Goal: Information Seeking & Learning: Check status

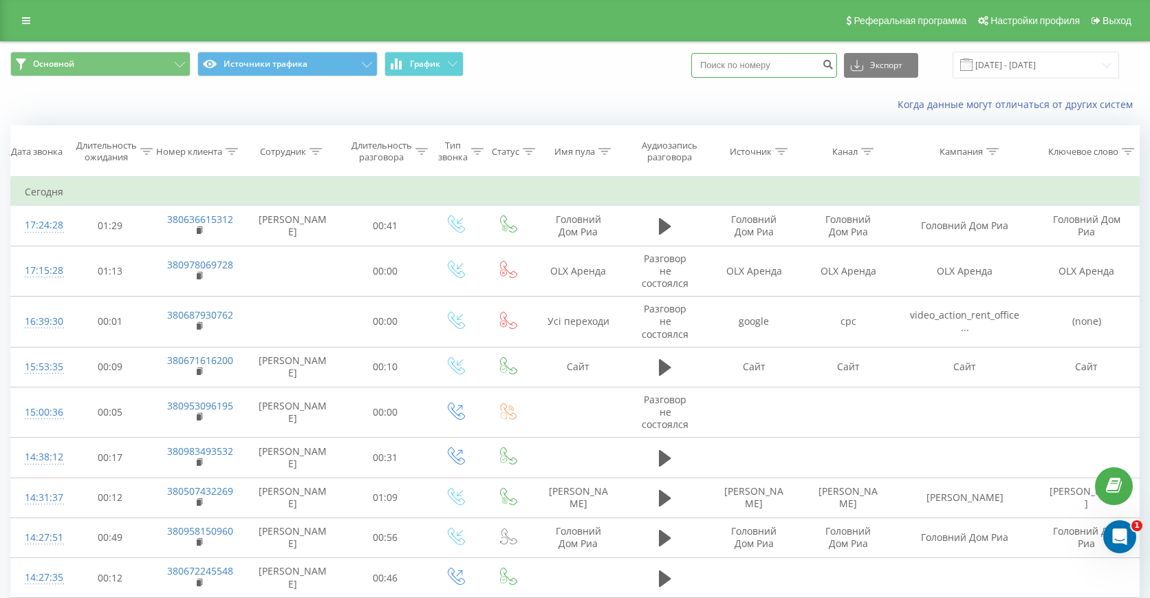
click at [801, 58] on input at bounding box center [764, 65] width 146 height 25
paste input "380506074353"
type input "380506074353"
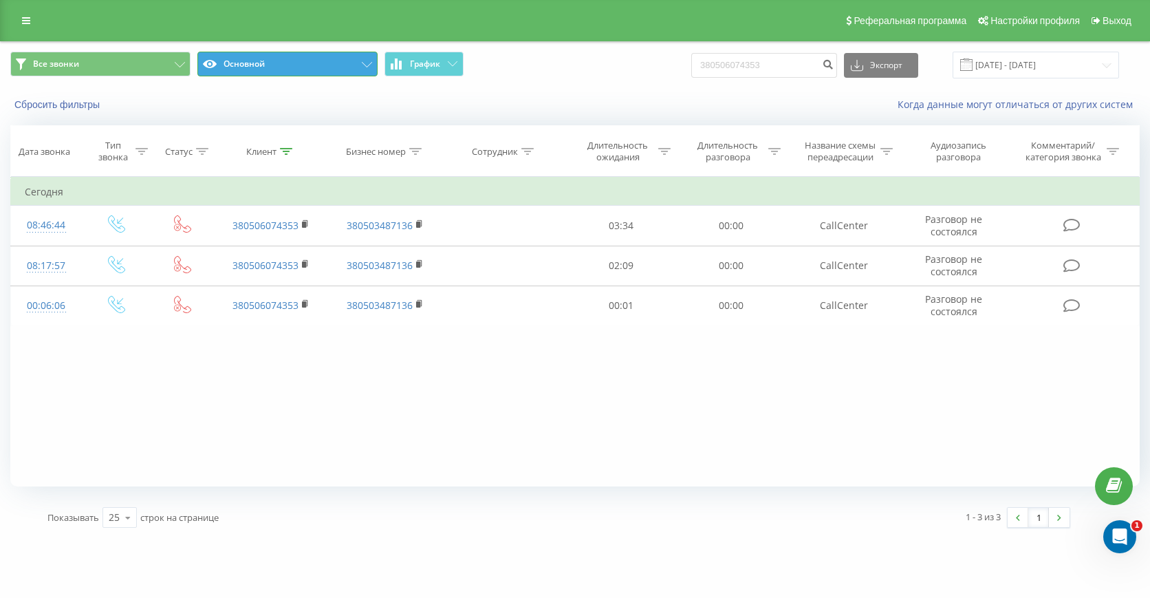
click at [246, 65] on button "Основной" at bounding box center [287, 64] width 180 height 25
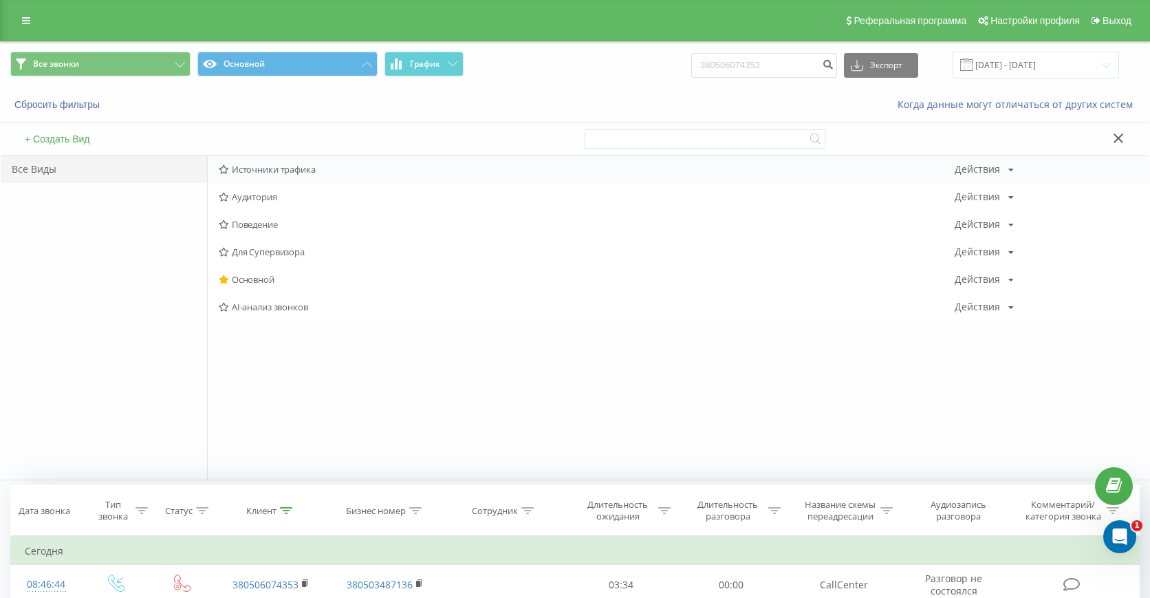
click at [261, 161] on div "Источники трафика Действия Редактировать Копировать Удалить По умолчанию Подели…" at bounding box center [679, 169] width 942 height 28
click at [263, 170] on span "Источники трафика" at bounding box center [587, 169] width 736 height 10
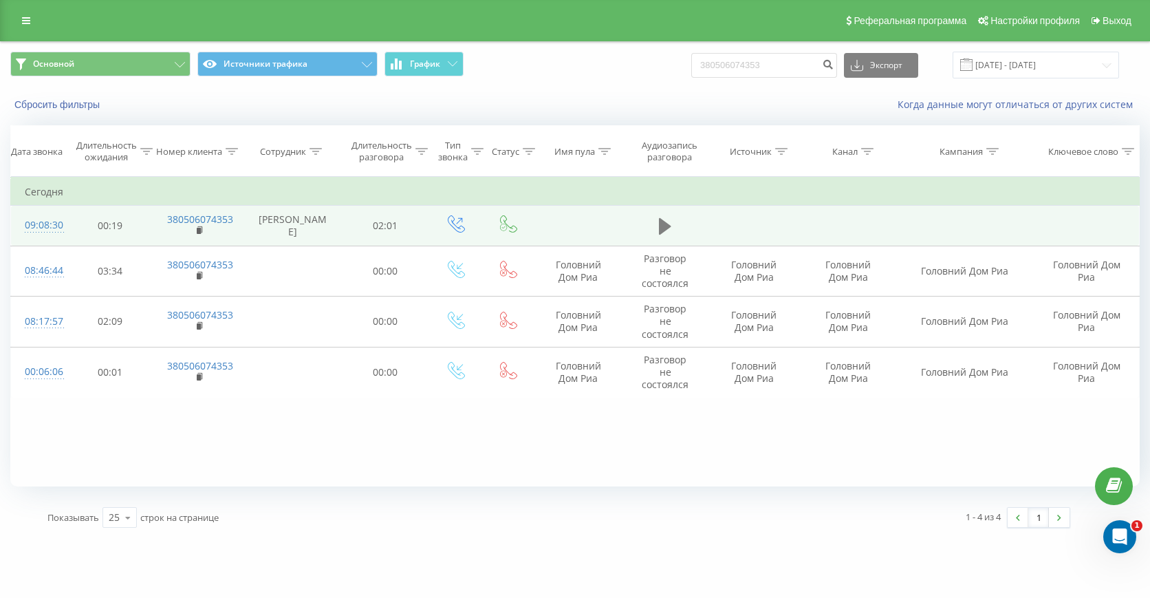
click at [660, 232] on icon at bounding box center [665, 226] width 12 height 17
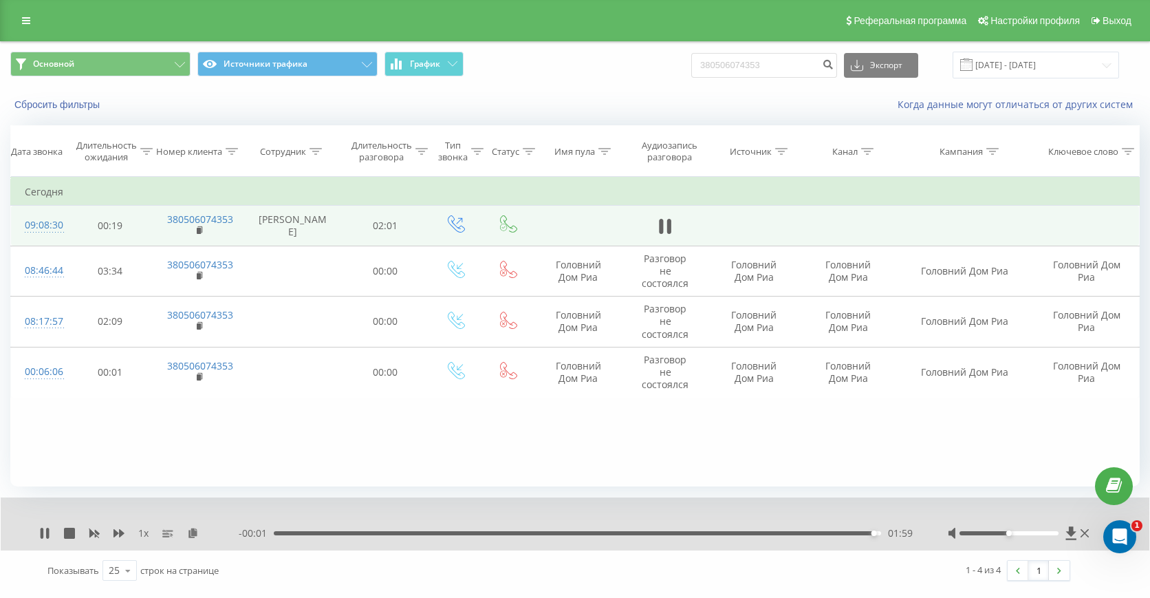
click at [364, 532] on div "01:59" at bounding box center [577, 533] width 607 height 4
click at [201, 233] on rect at bounding box center [199, 231] width 4 height 6
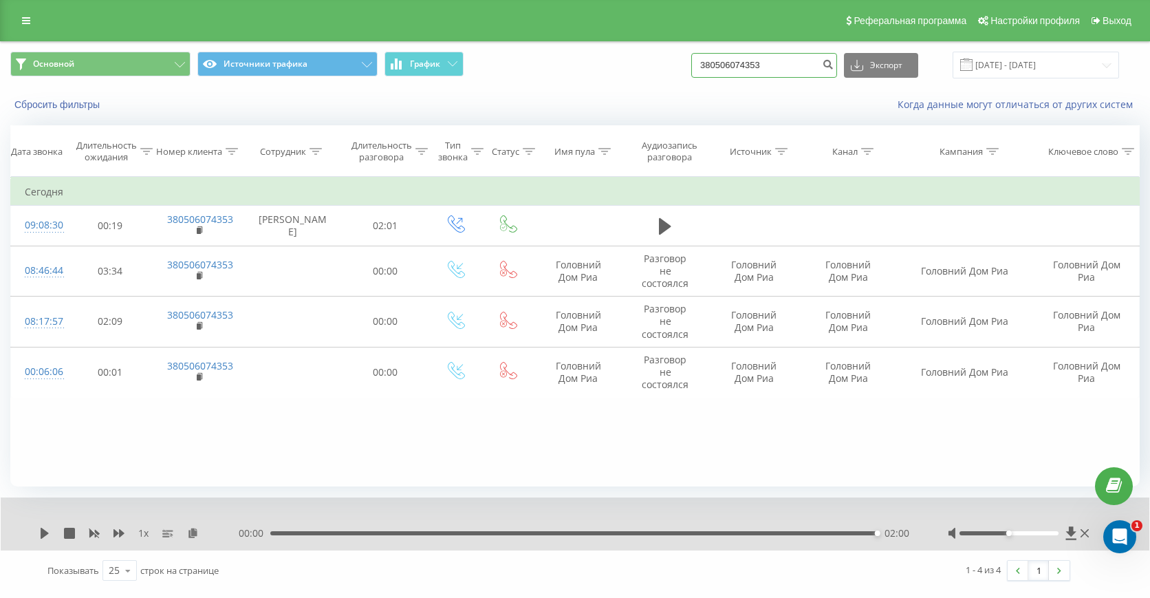
click at [744, 74] on input "380506074353" at bounding box center [764, 65] width 146 height 25
paste input "630562701"
type input "380630562701"
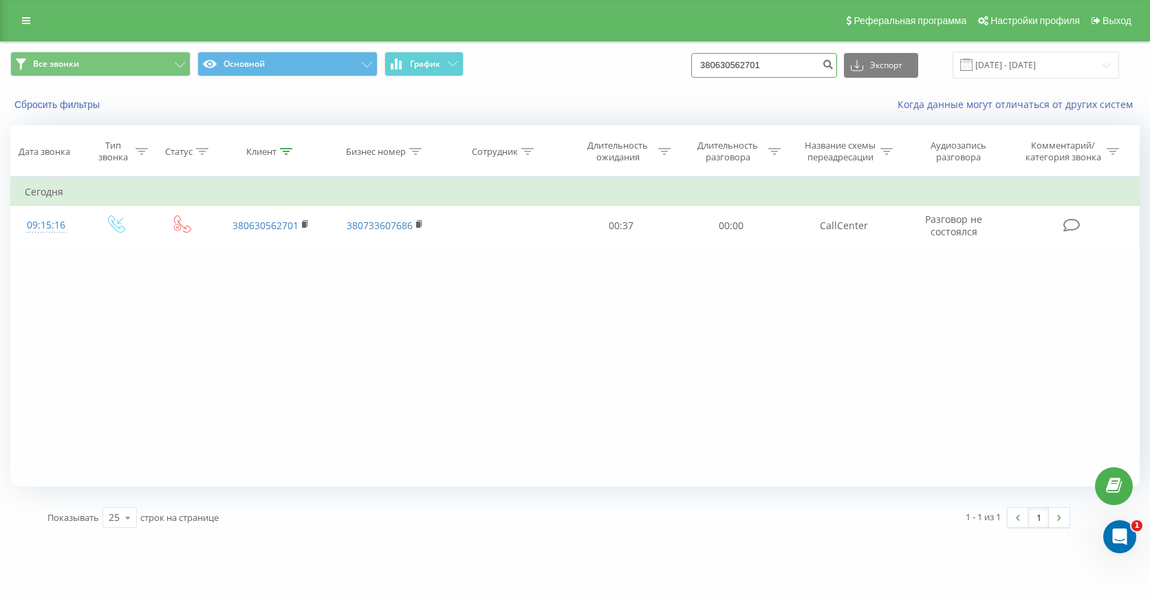
click at [766, 62] on input "380630562701" at bounding box center [764, 65] width 146 height 25
paste input "6694577"
type input "380636694577"
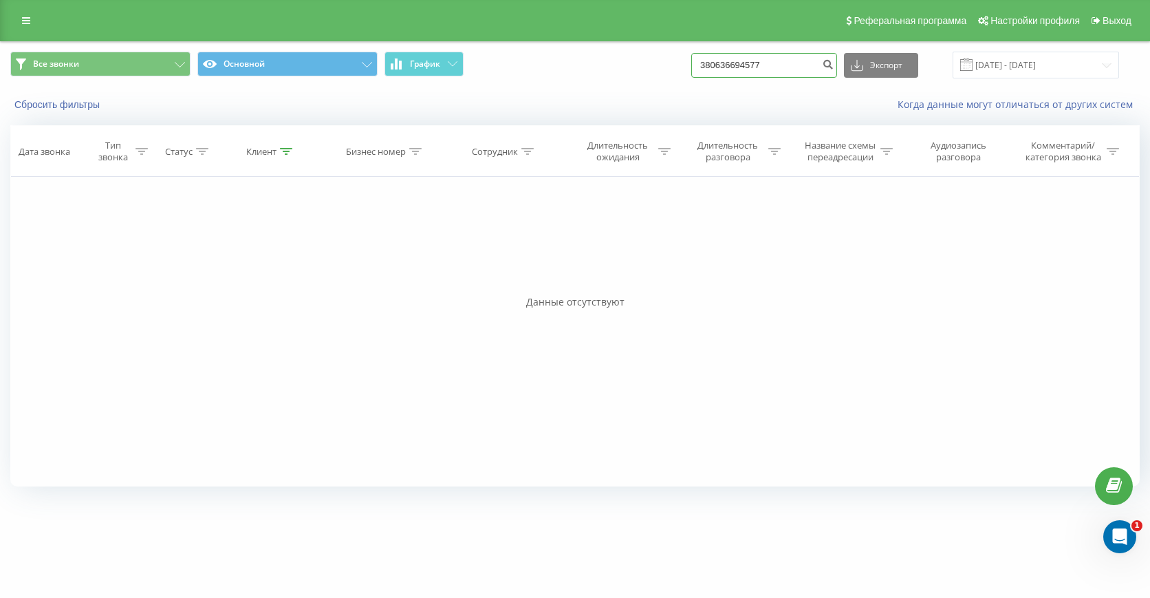
click at [819, 63] on input "380636694577" at bounding box center [764, 65] width 146 height 25
paste input "76562809"
type input "380676562809"
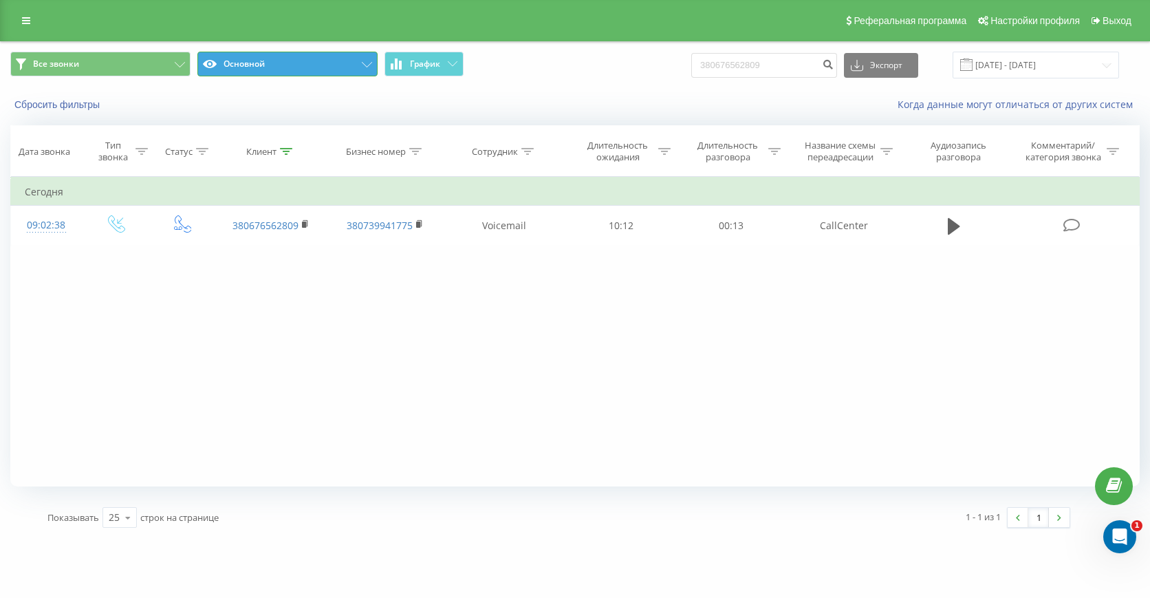
click at [283, 76] on button "Основной" at bounding box center [287, 64] width 180 height 25
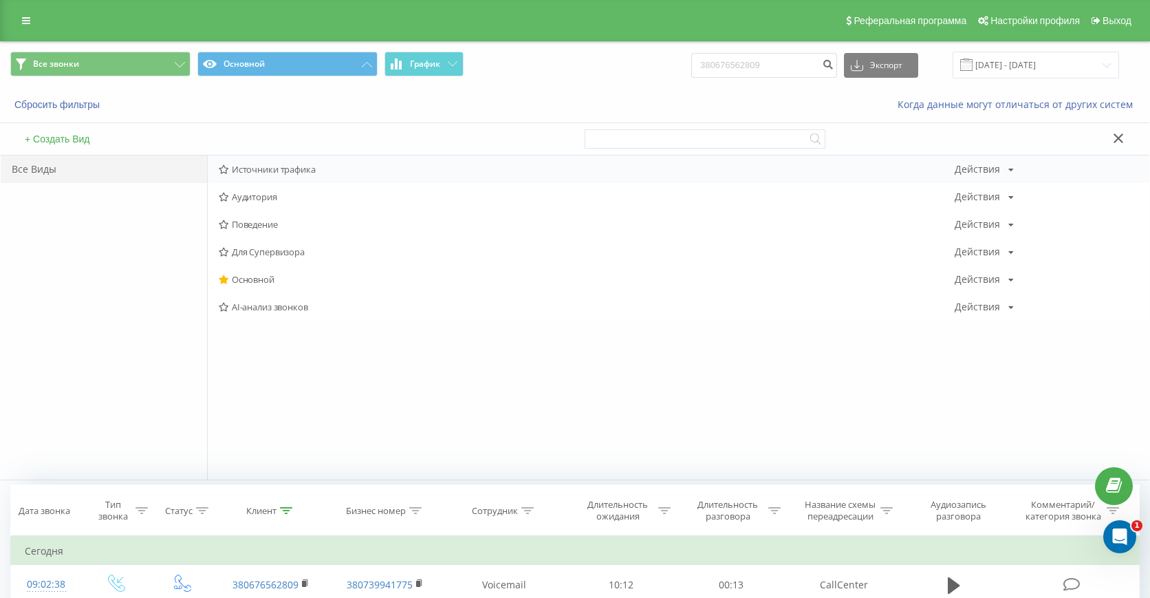
click at [306, 173] on span "Источники трафика" at bounding box center [587, 169] width 736 height 10
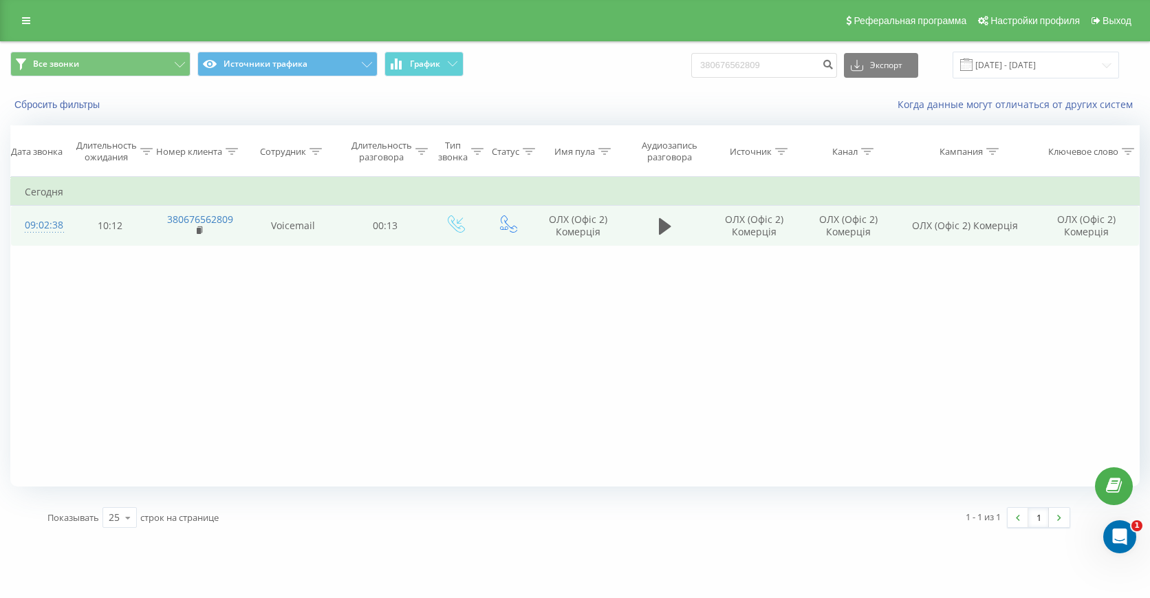
click at [654, 227] on td at bounding box center [666, 226] width 84 height 40
click at [664, 224] on icon at bounding box center [665, 226] width 12 height 17
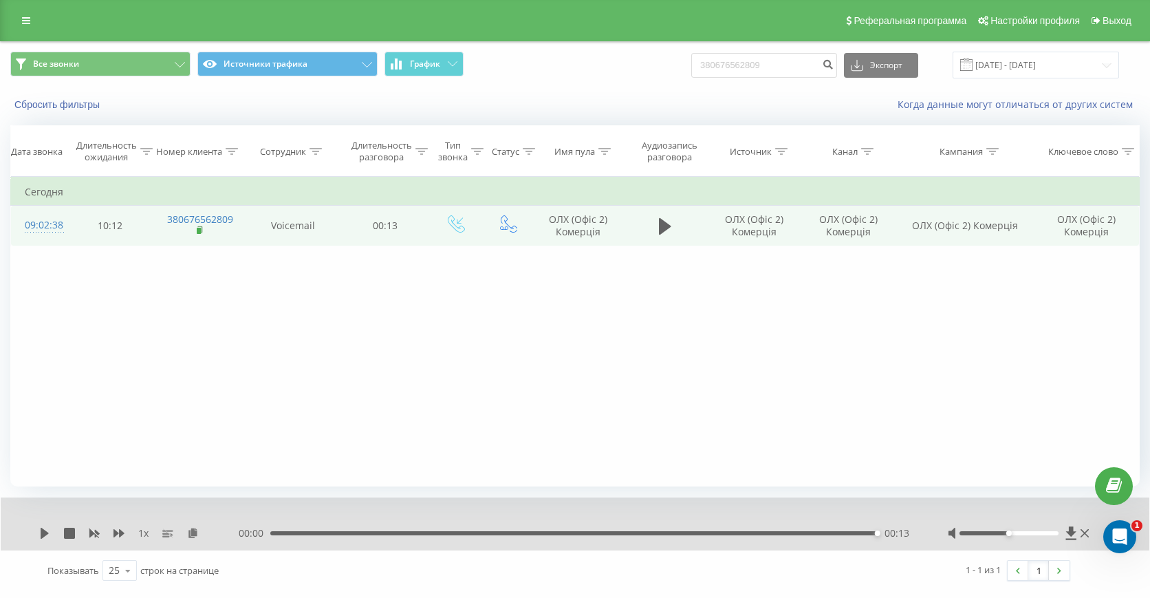
click at [199, 229] on rect at bounding box center [199, 231] width 4 height 6
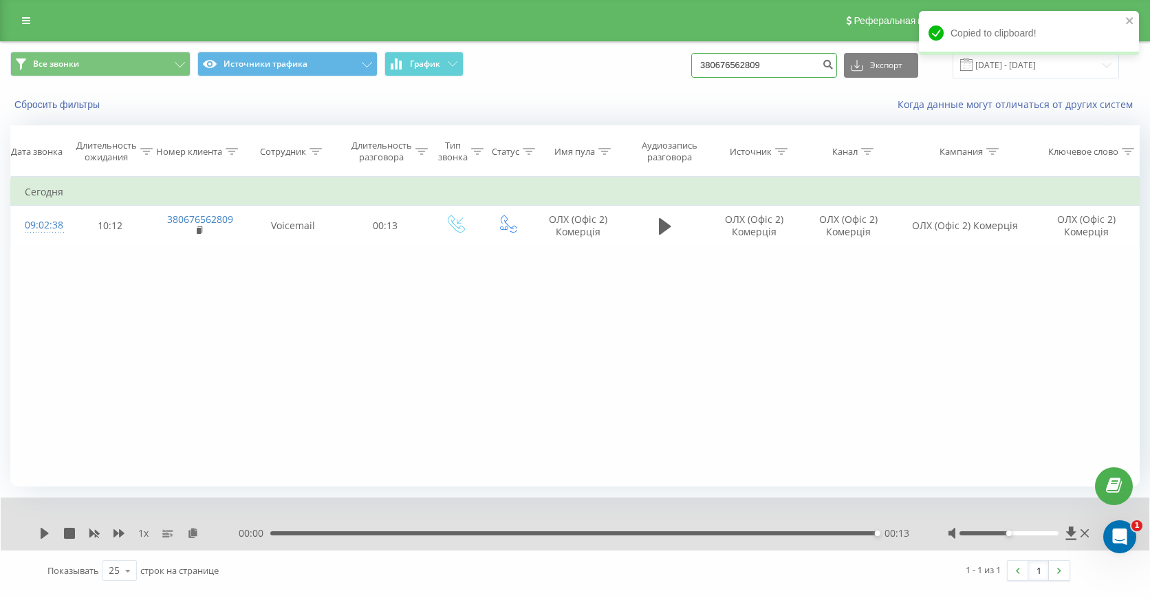
click at [778, 75] on input "380676562809" at bounding box center [764, 65] width 146 height 25
paste input "443860686"
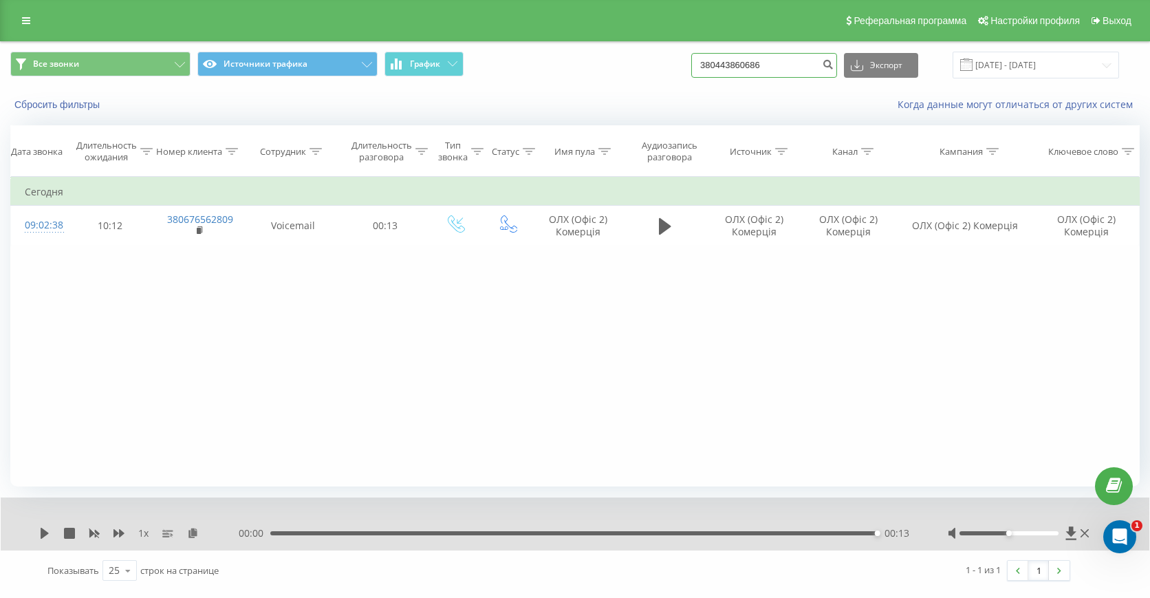
type input "380443860686"
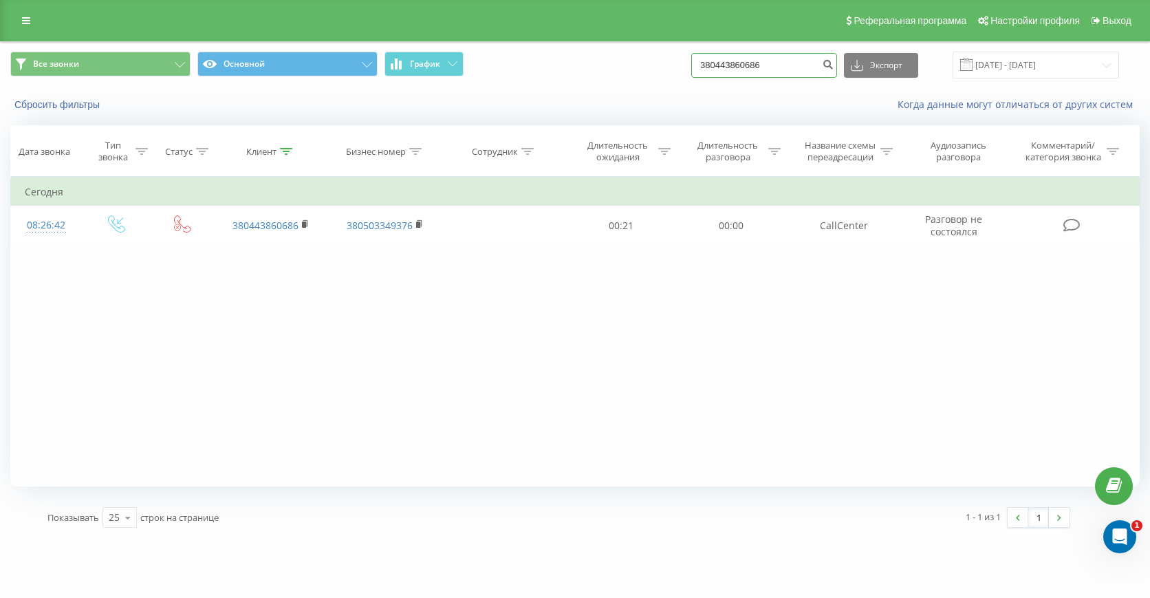
click at [799, 57] on input "380443860686" at bounding box center [764, 65] width 146 height 25
paste input "934297791"
type input "380934297791"
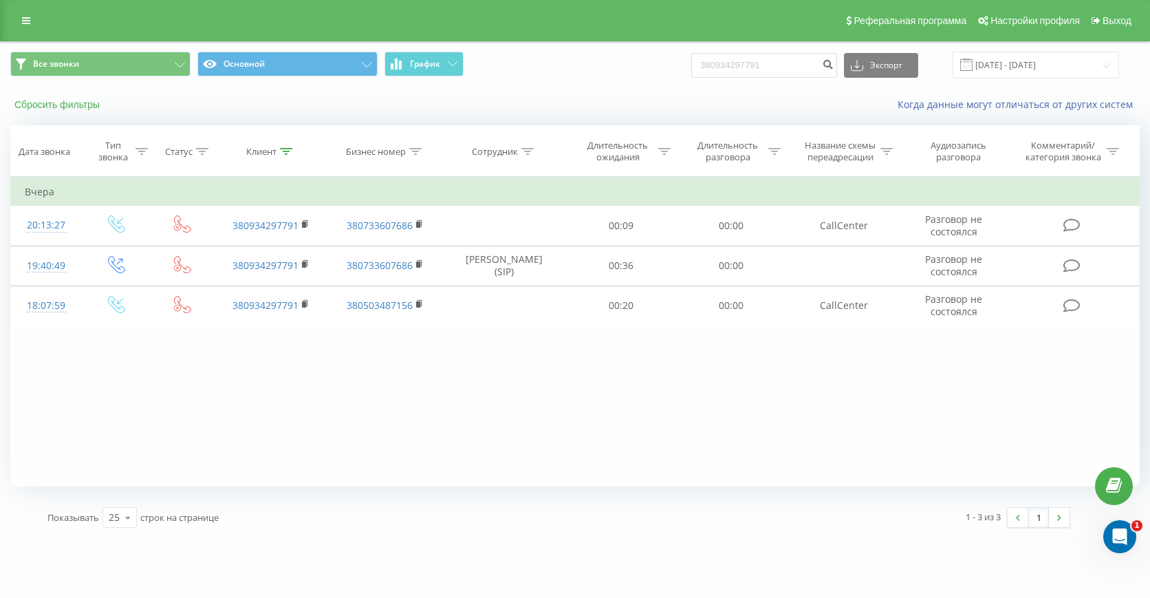
click at [80, 109] on button "Сбросить фильтры" at bounding box center [58, 104] width 96 height 12
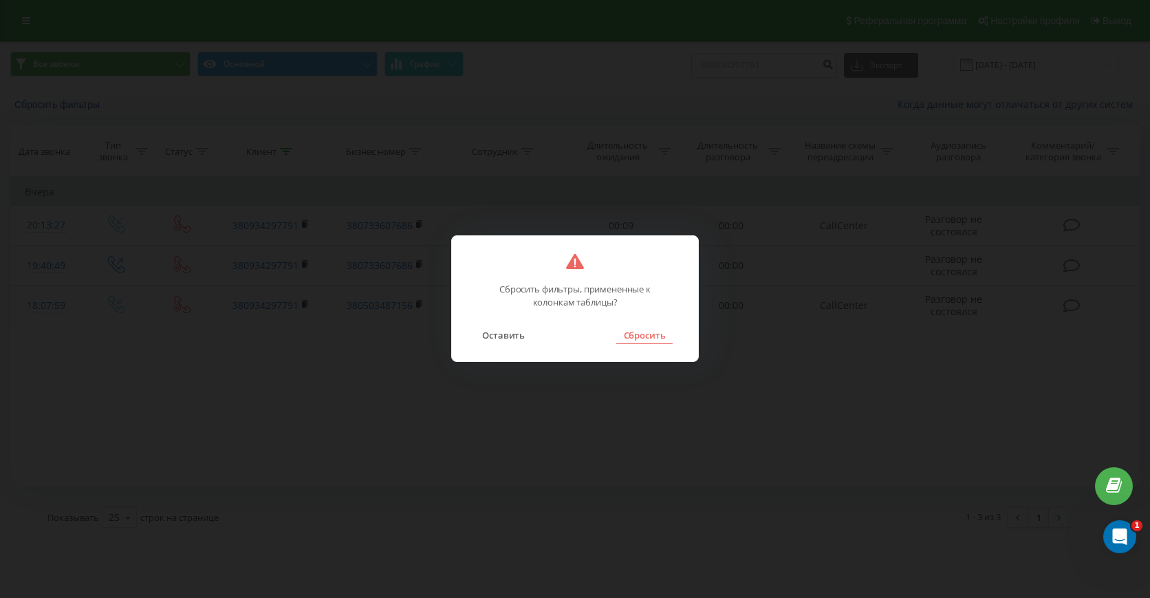
click at [644, 338] on button "Сбросить" at bounding box center [644, 335] width 56 height 18
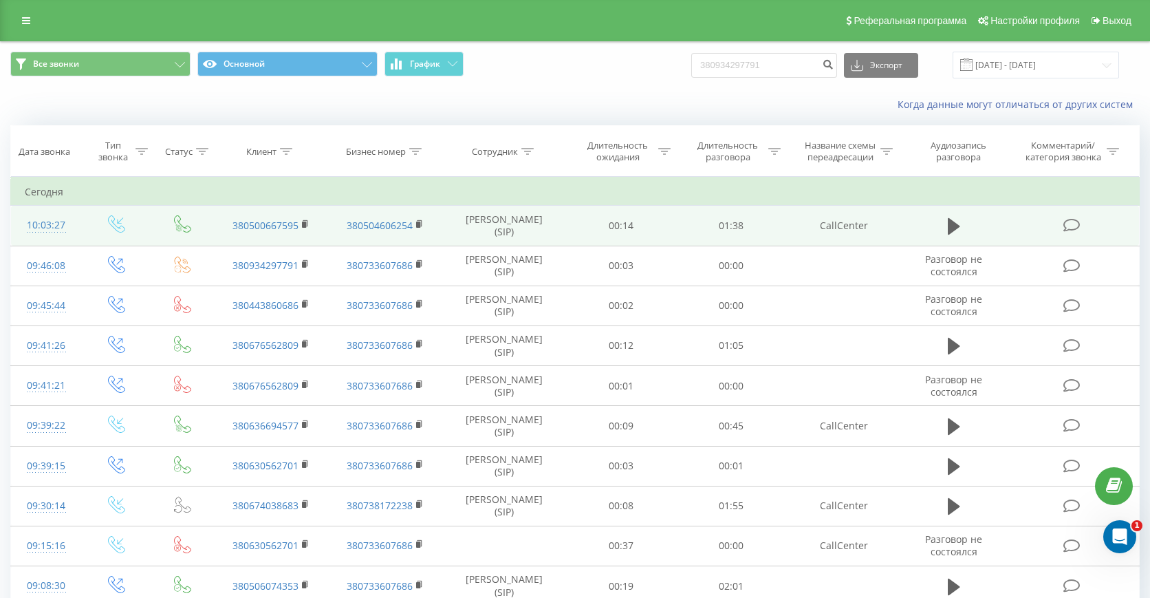
click at [965, 230] on td at bounding box center [954, 226] width 106 height 40
click at [951, 225] on icon at bounding box center [954, 226] width 12 height 17
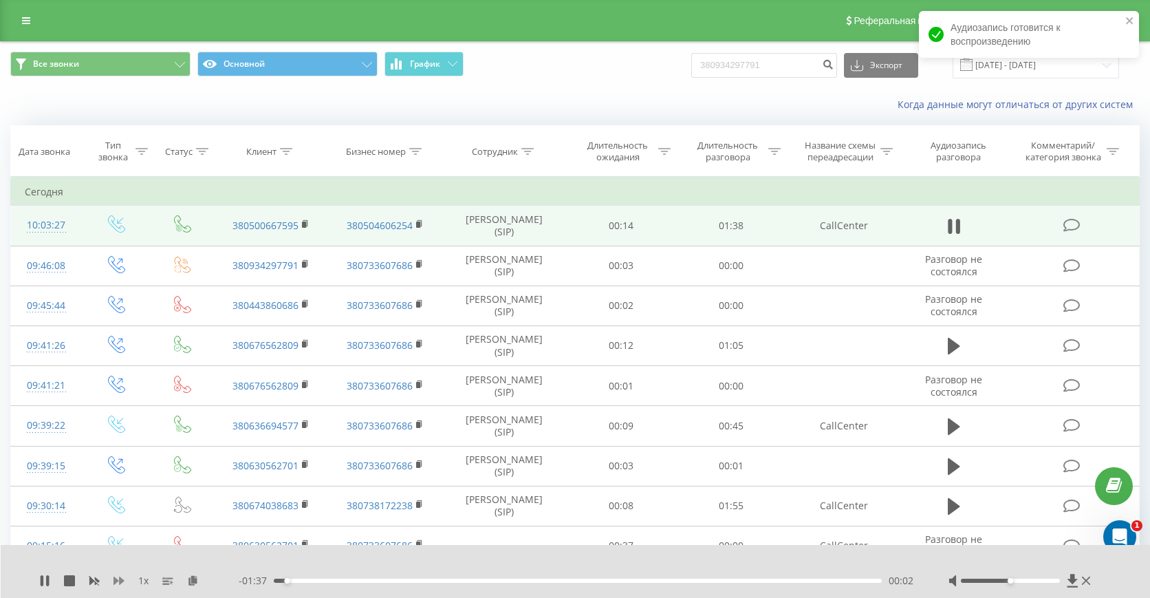
click at [120, 583] on icon at bounding box center [119, 580] width 11 height 8
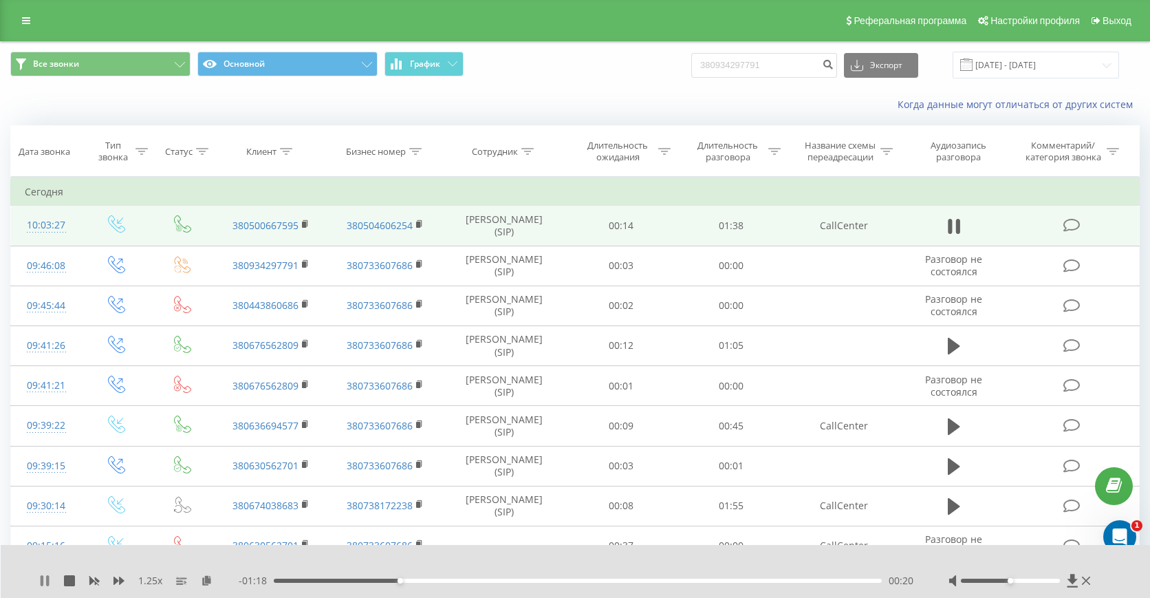
click at [43, 582] on icon at bounding box center [44, 580] width 11 height 11
click at [324, 70] on button "Основной" at bounding box center [287, 64] width 180 height 25
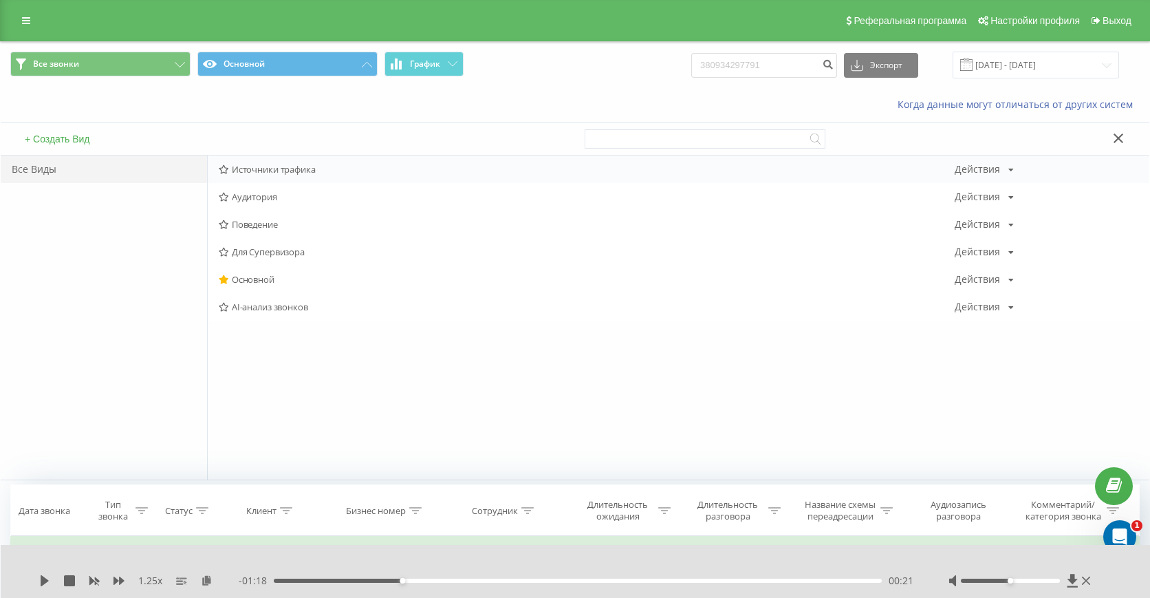
click at [294, 169] on span "Источники трафика" at bounding box center [587, 169] width 736 height 10
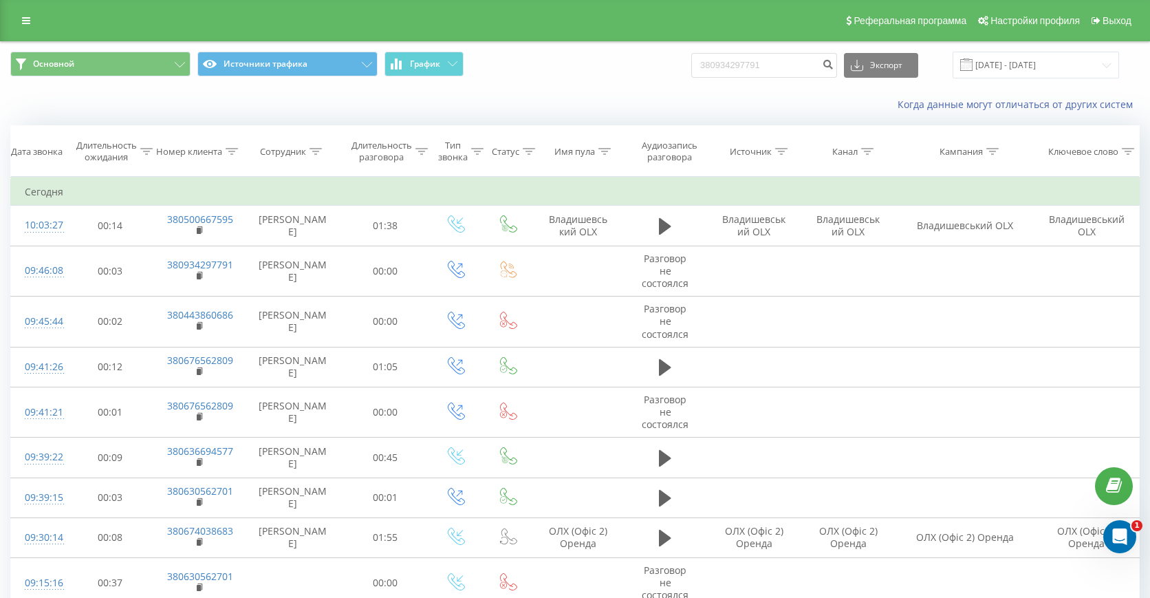
type input "380934297791"
